Goal: Task Accomplishment & Management: Manage account settings

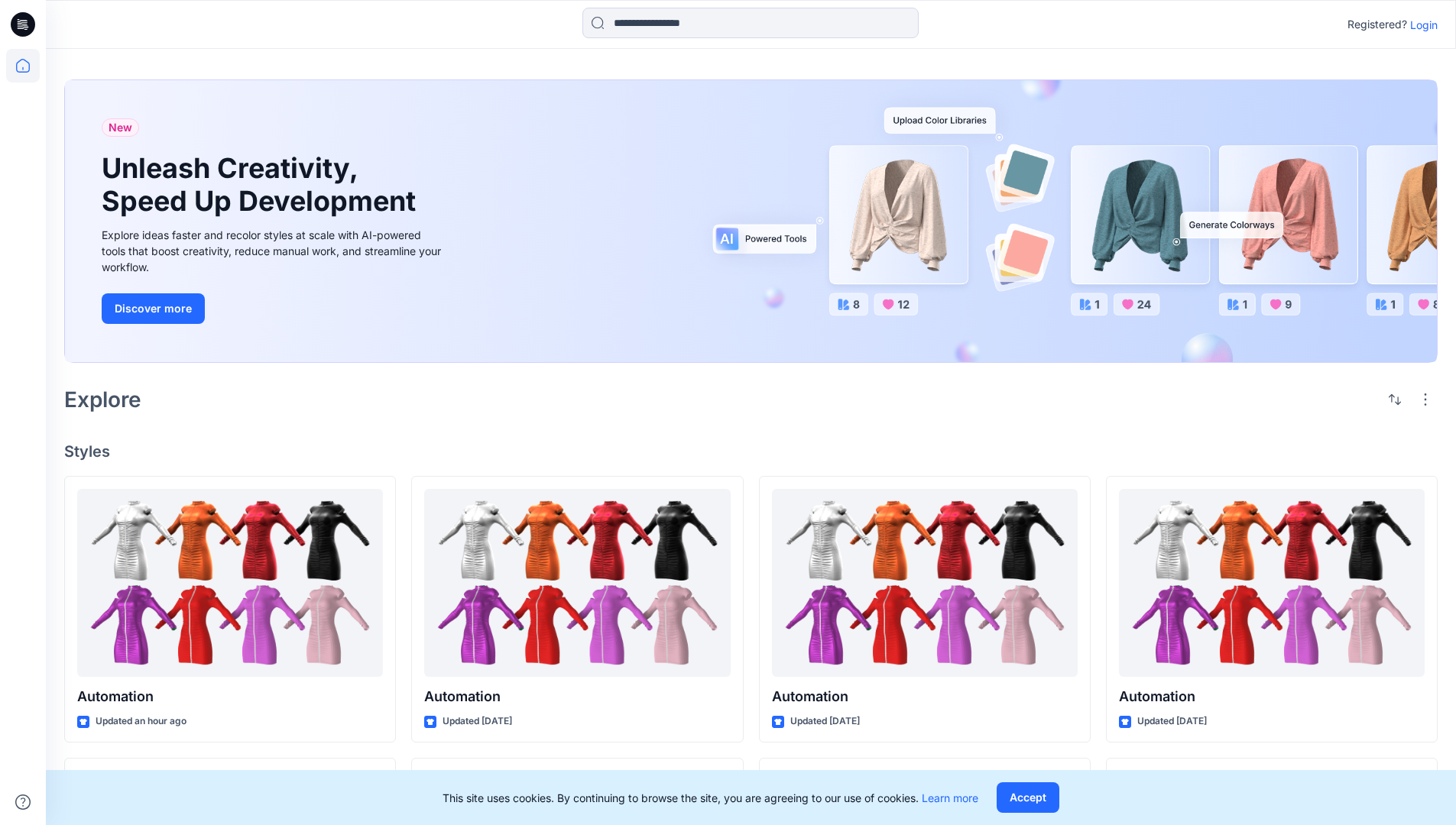
click at [1420, 25] on p "Login" at bounding box center [1423, 24] width 27 height 16
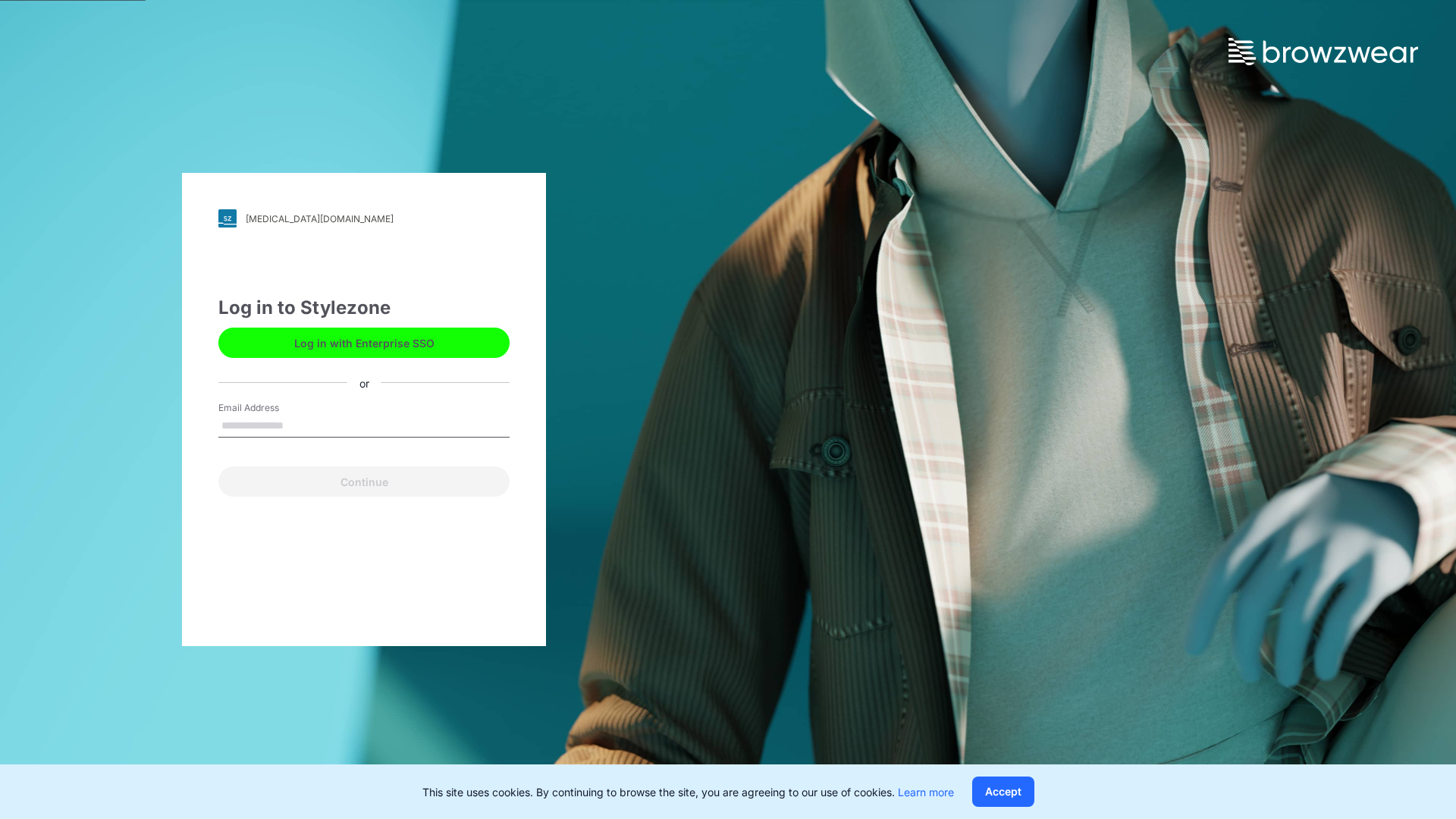
click at [299, 424] on input "Email Address" at bounding box center [364, 426] width 291 height 23
type input "**********"
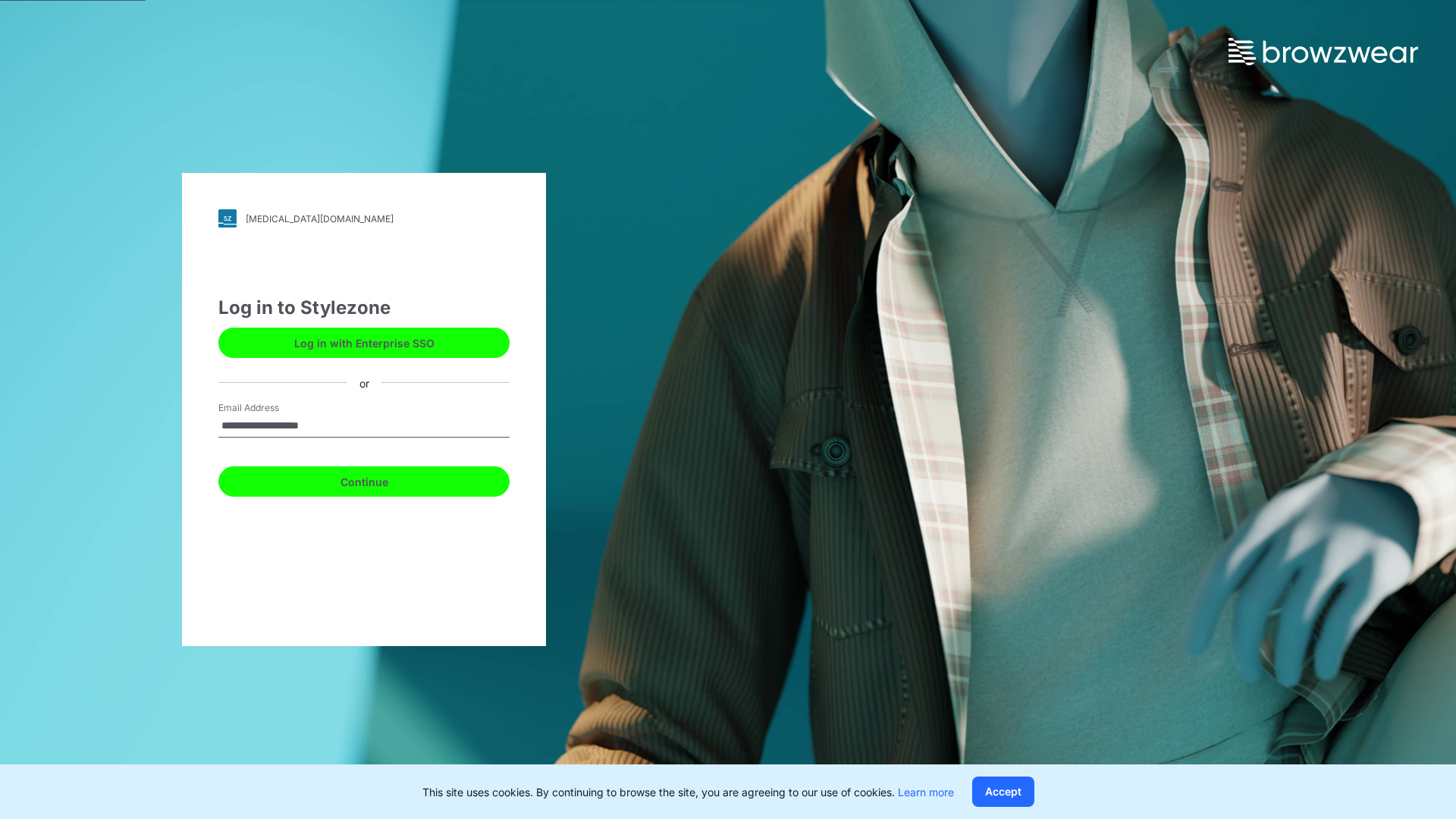
click at [381, 479] on button "Continue" at bounding box center [364, 481] width 291 height 30
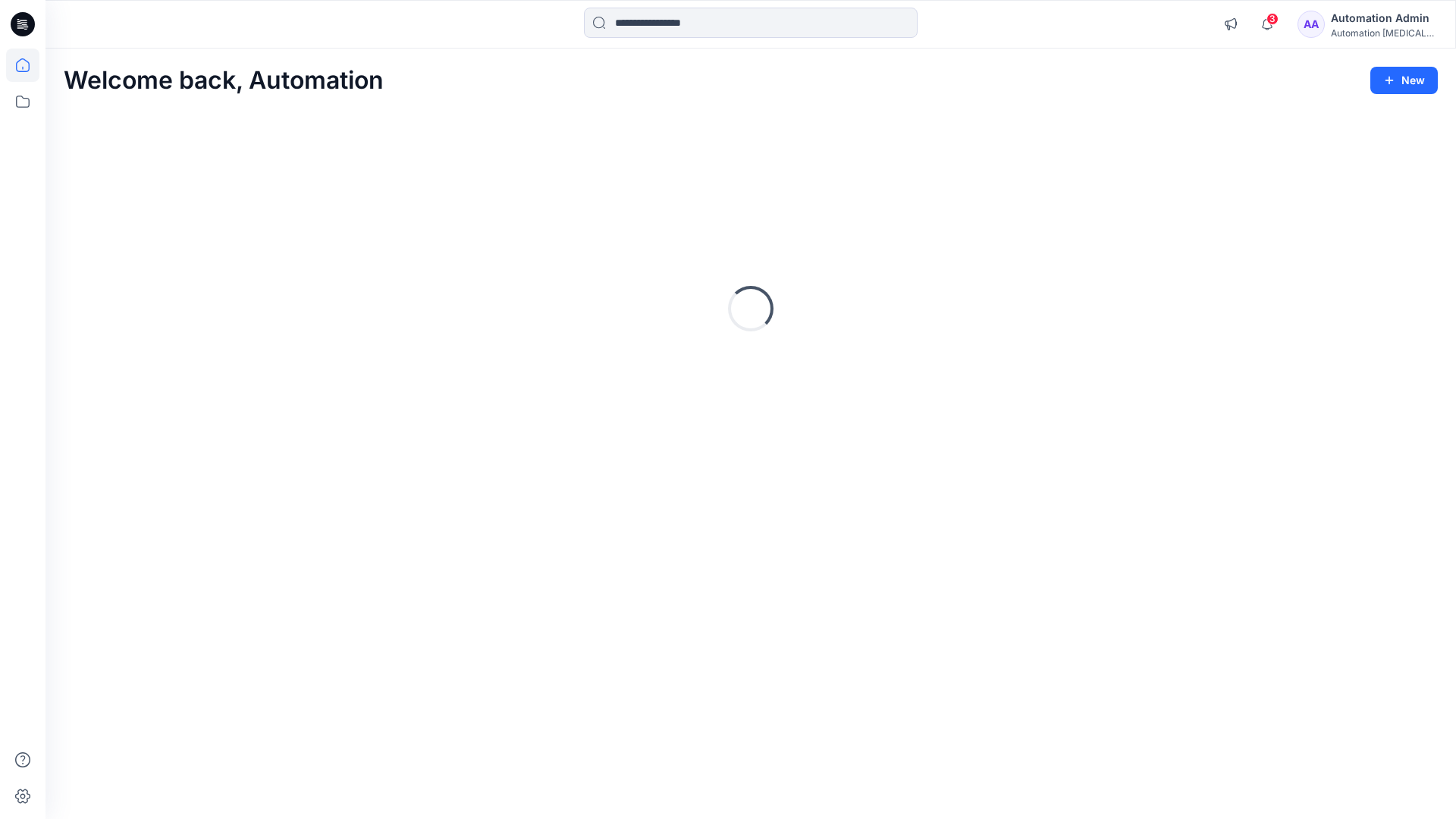
click at [29, 65] on icon at bounding box center [22, 65] width 14 height 14
click at [1379, 25] on div "Automation Admin" at bounding box center [1384, 18] width 106 height 18
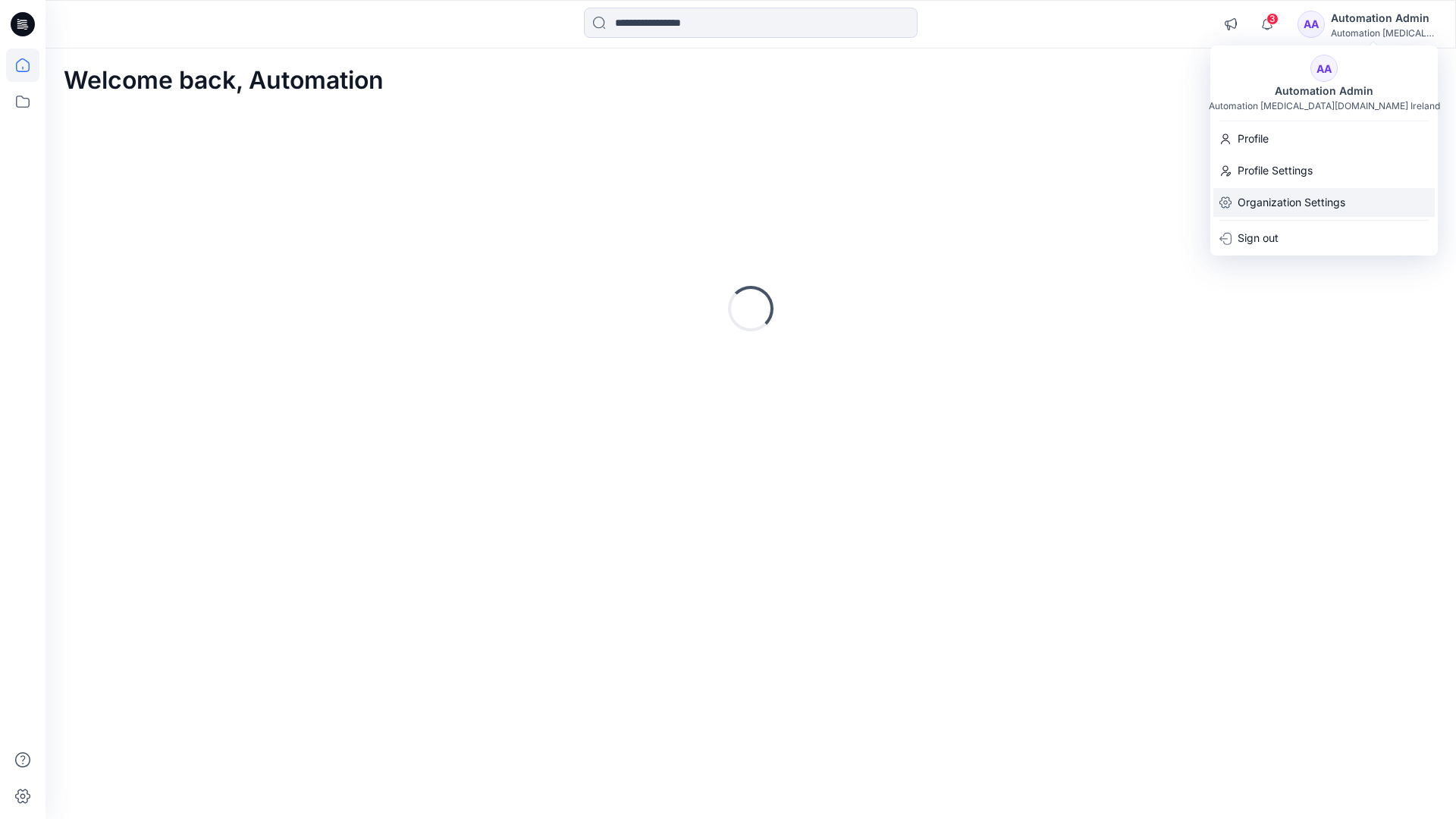
click at [1295, 206] on p "Organization Settings" at bounding box center [1291, 202] width 108 height 29
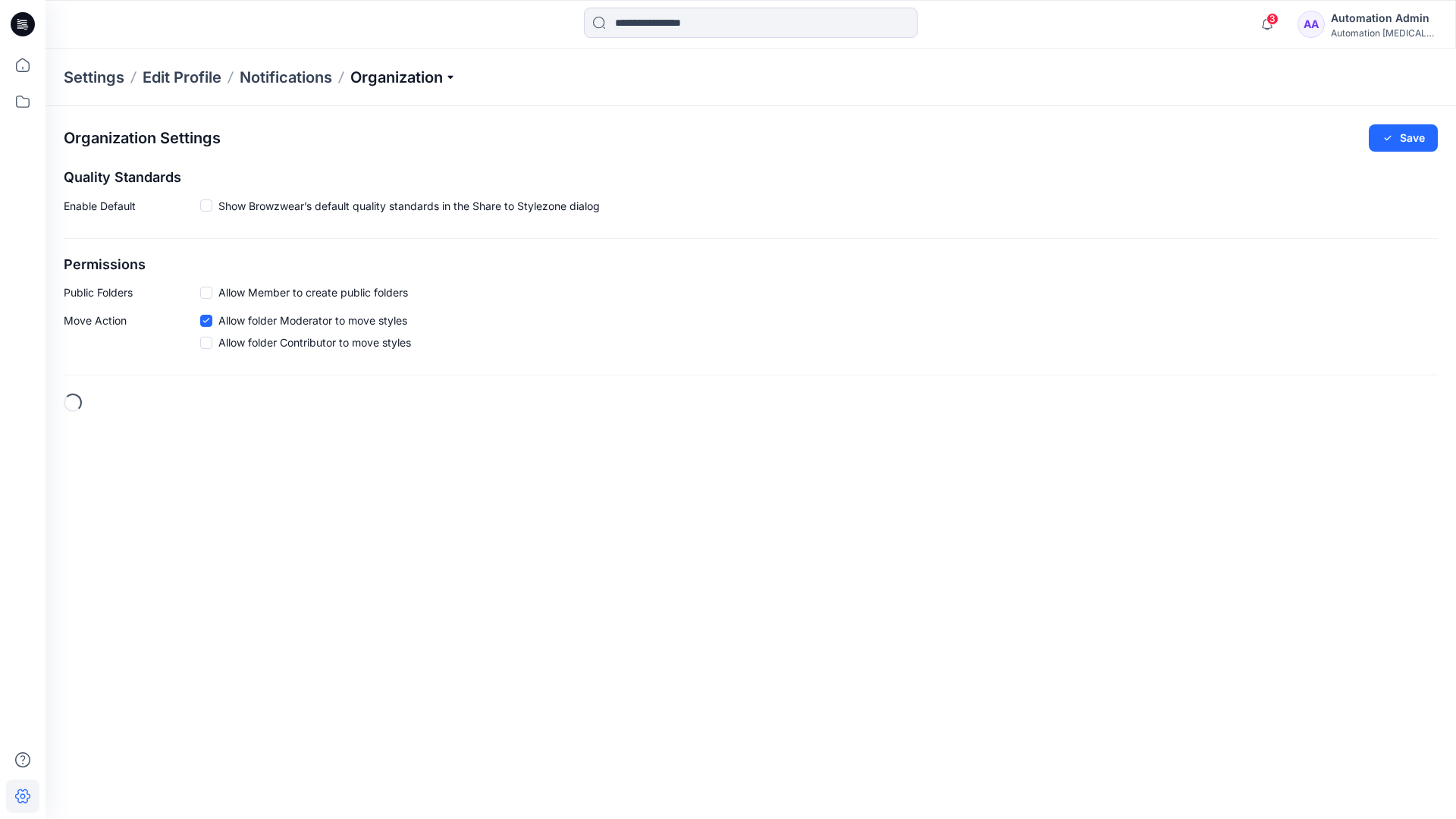
click at [431, 75] on p "Organization" at bounding box center [403, 77] width 106 height 21
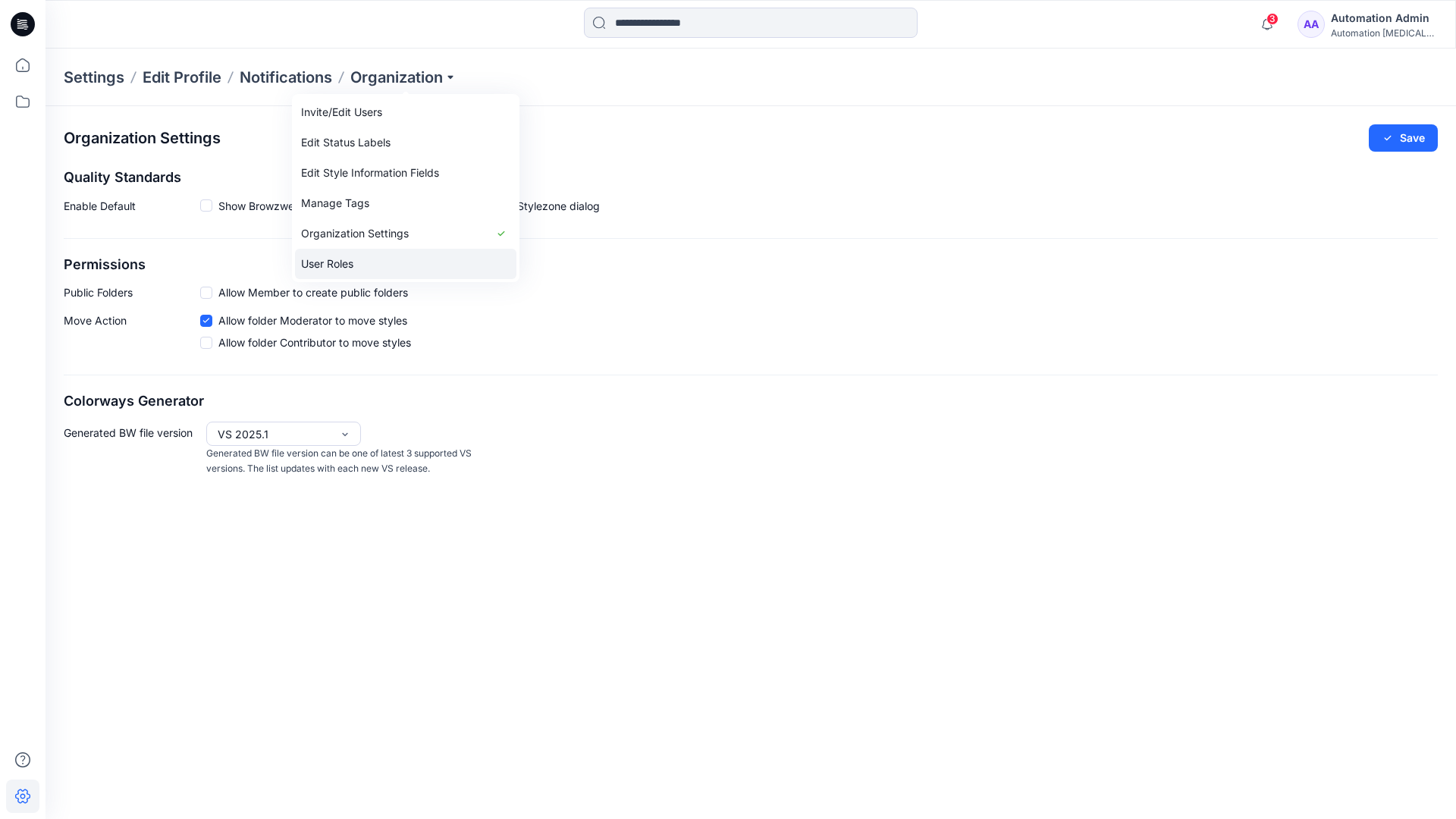
click at [363, 264] on link "User Roles" at bounding box center [406, 263] width 221 height 30
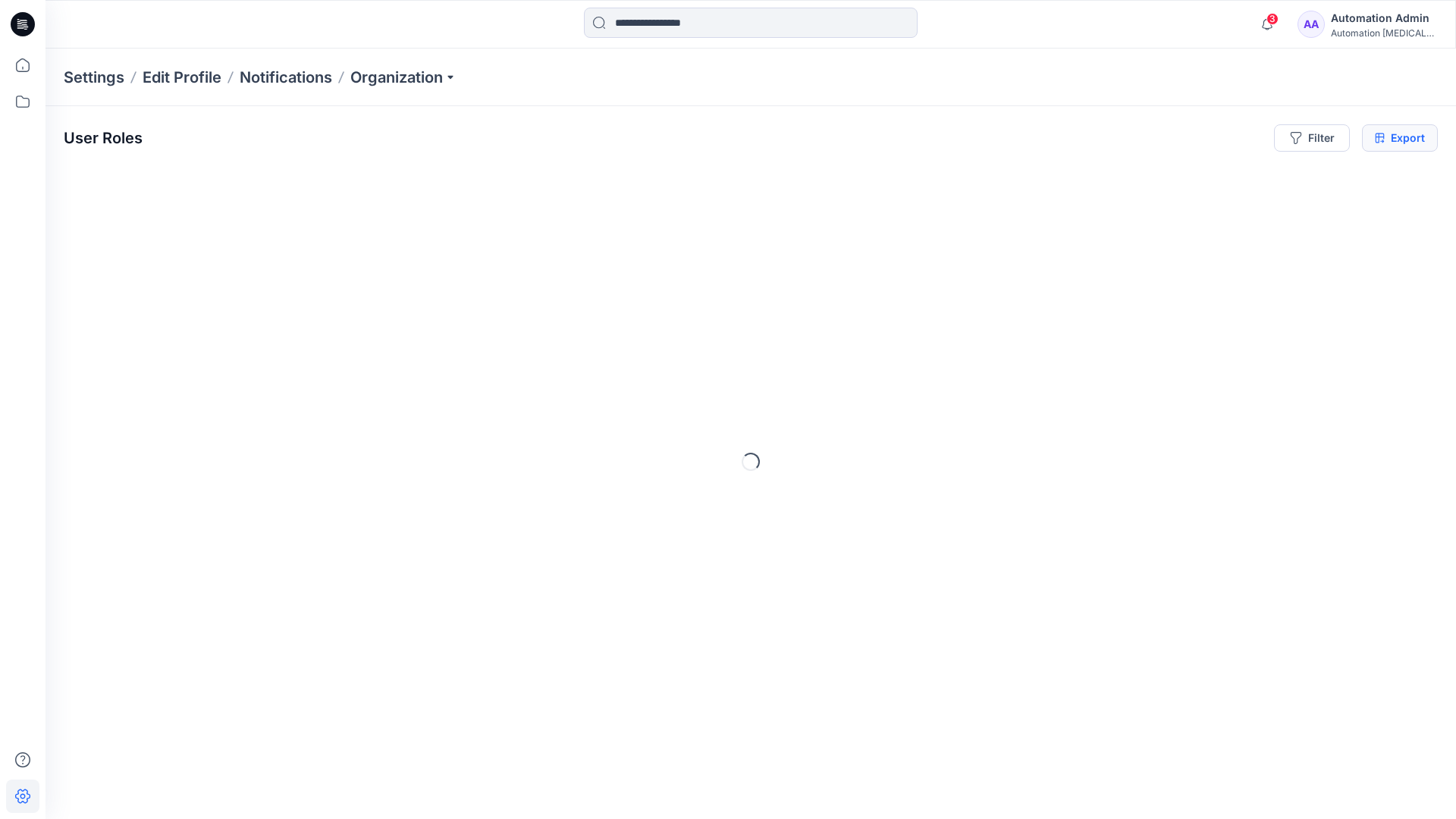
click at [1379, 138] on icon at bounding box center [1380, 137] width 10 height 12
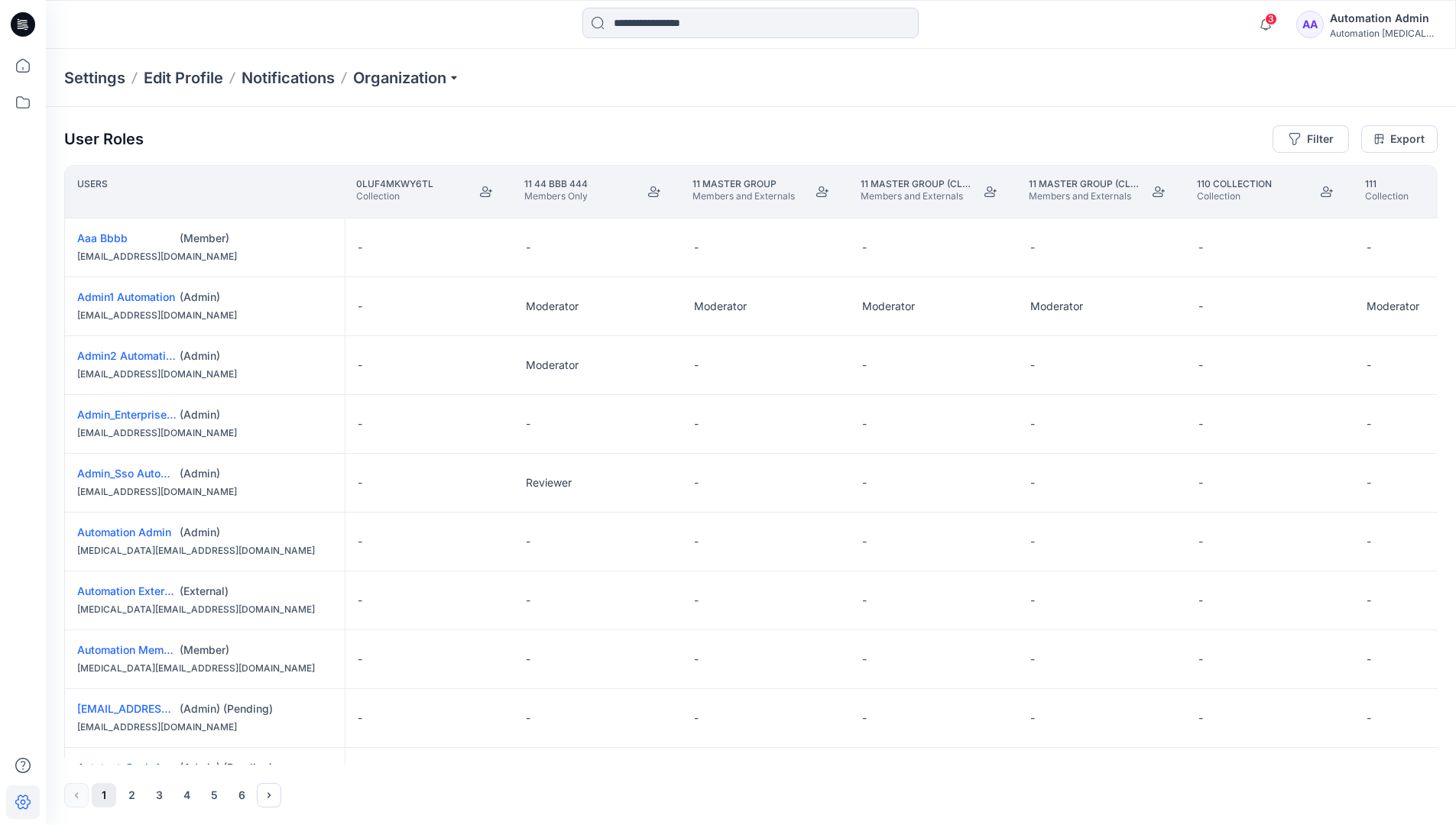
click at [1370, 27] on div "Automation Admin" at bounding box center [1382, 18] width 107 height 18
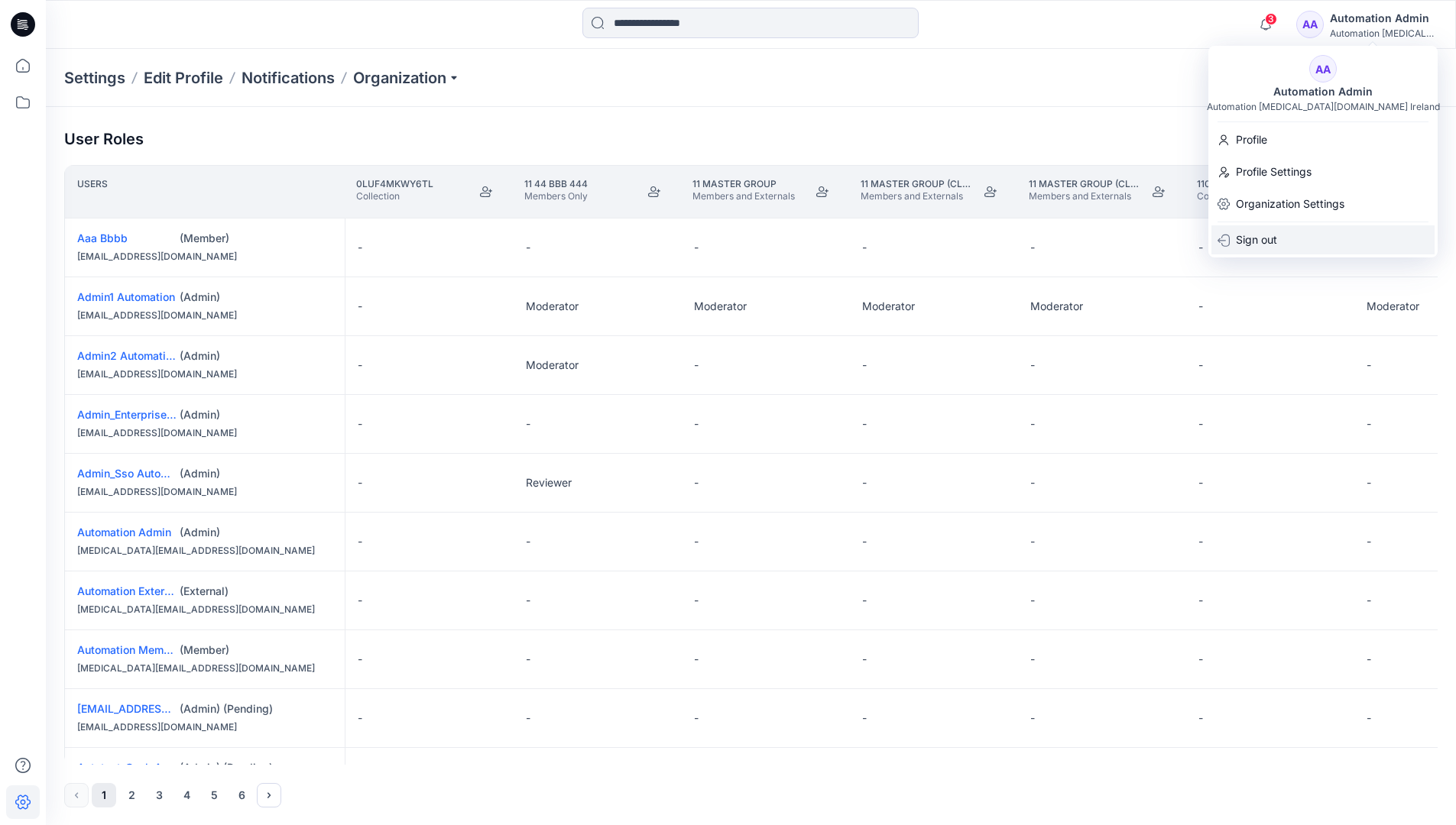
click at [1276, 239] on p "Sign out" at bounding box center [1256, 239] width 41 height 29
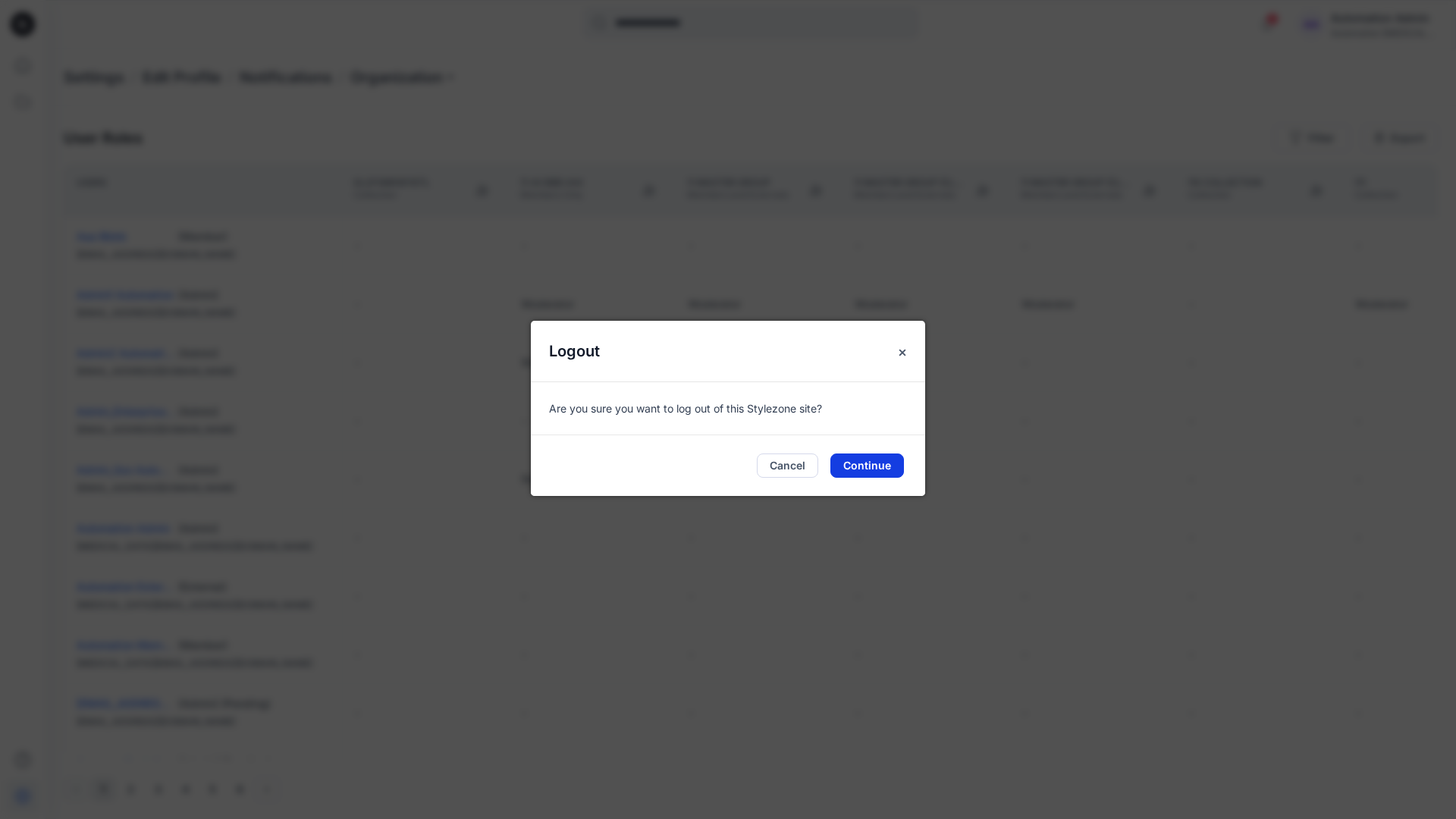
click at [894, 462] on button "Continue" at bounding box center [867, 465] width 73 height 25
